Goal: Task Accomplishment & Management: Manage account settings

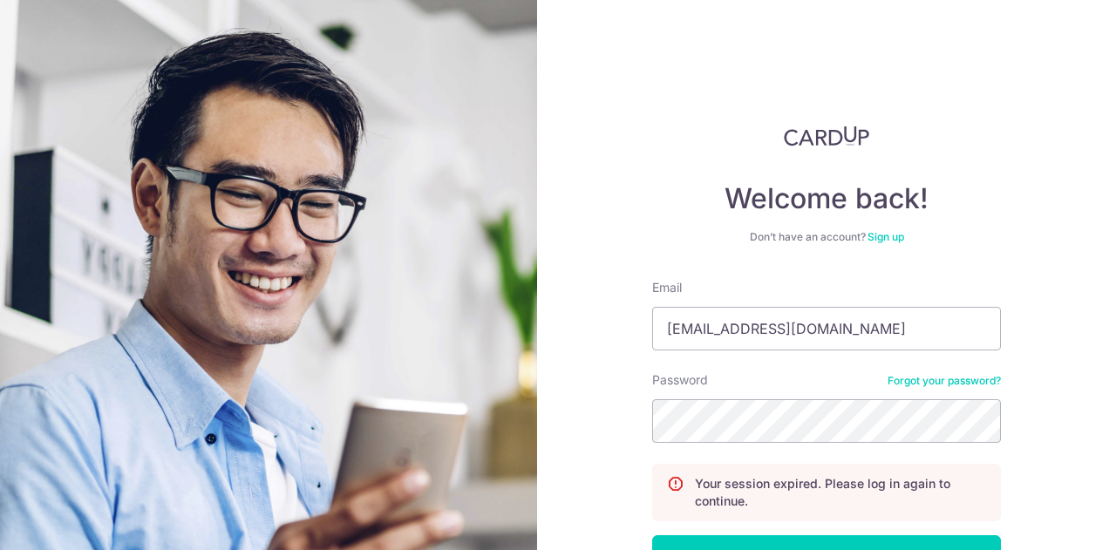
scroll to position [87, 0]
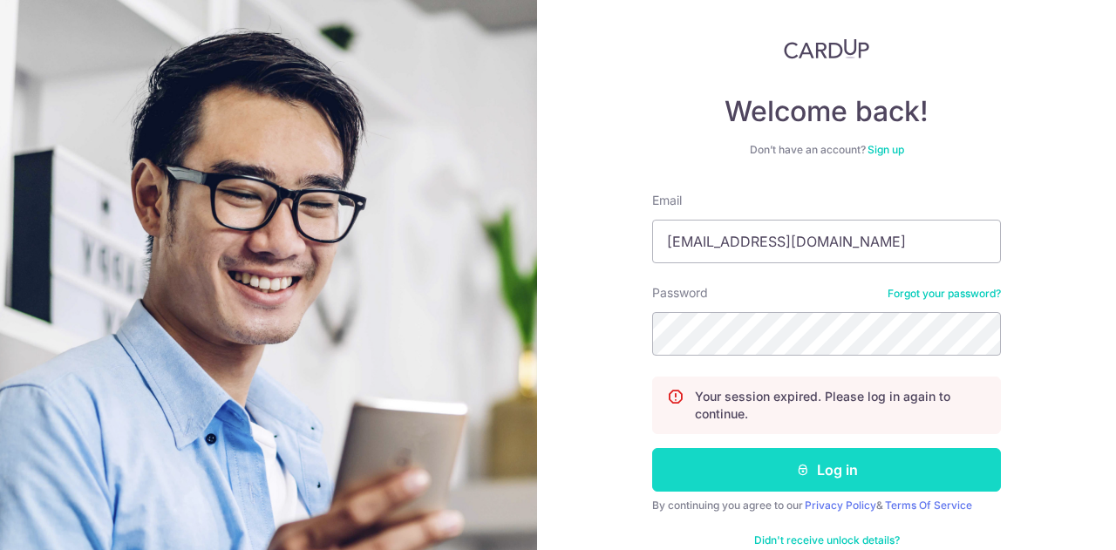
click at [824, 448] on button "Log in" at bounding box center [826, 470] width 349 height 44
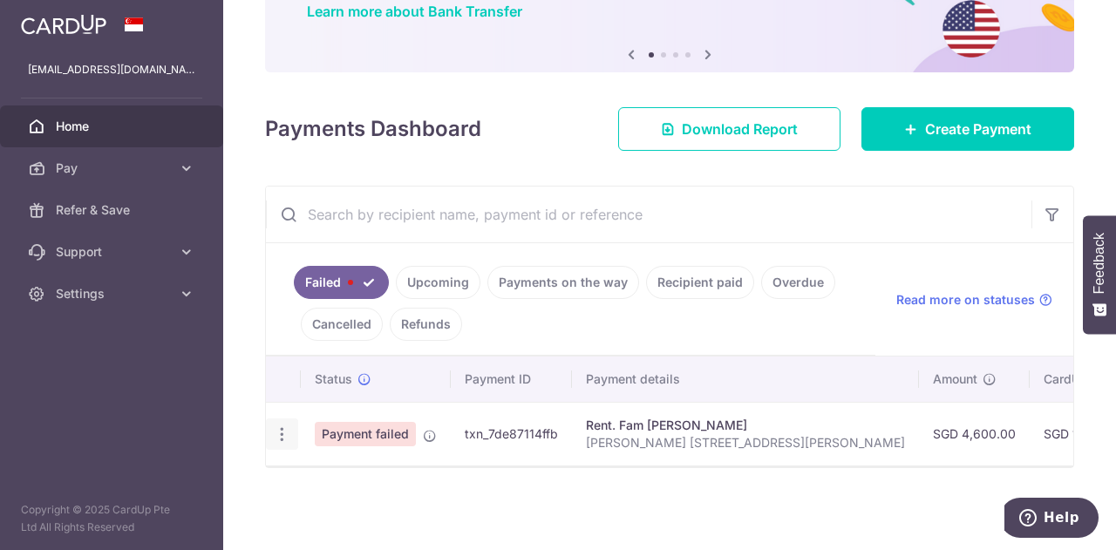
click at [282, 425] on icon "button" at bounding box center [282, 434] width 18 height 18
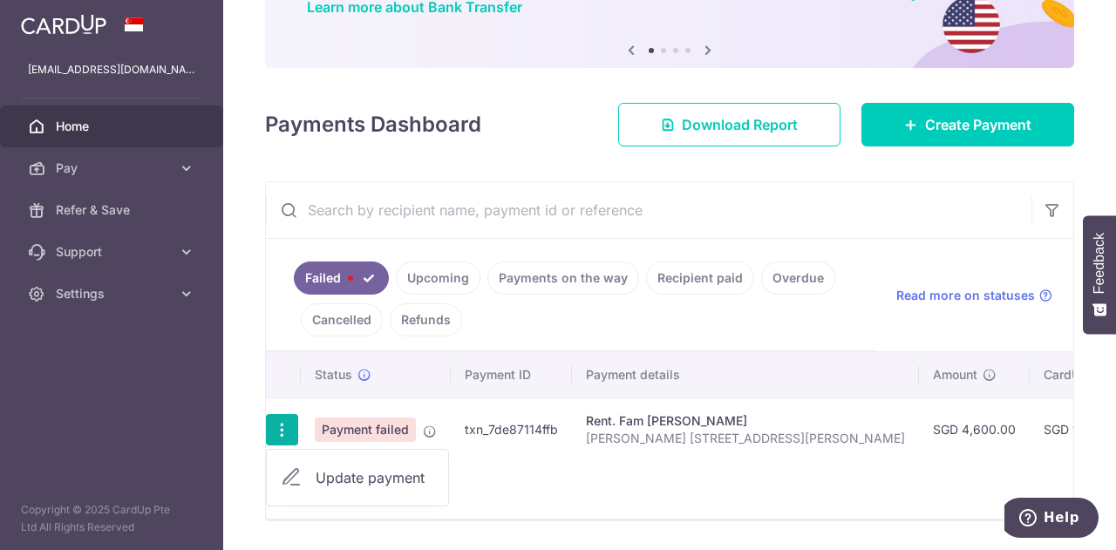
click at [350, 473] on span "Update payment" at bounding box center [375, 477] width 119 height 21
radio input "true"
type input "4,600.00"
type input "[PERSON_NAME] [STREET_ADDRESS][PERSON_NAME]"
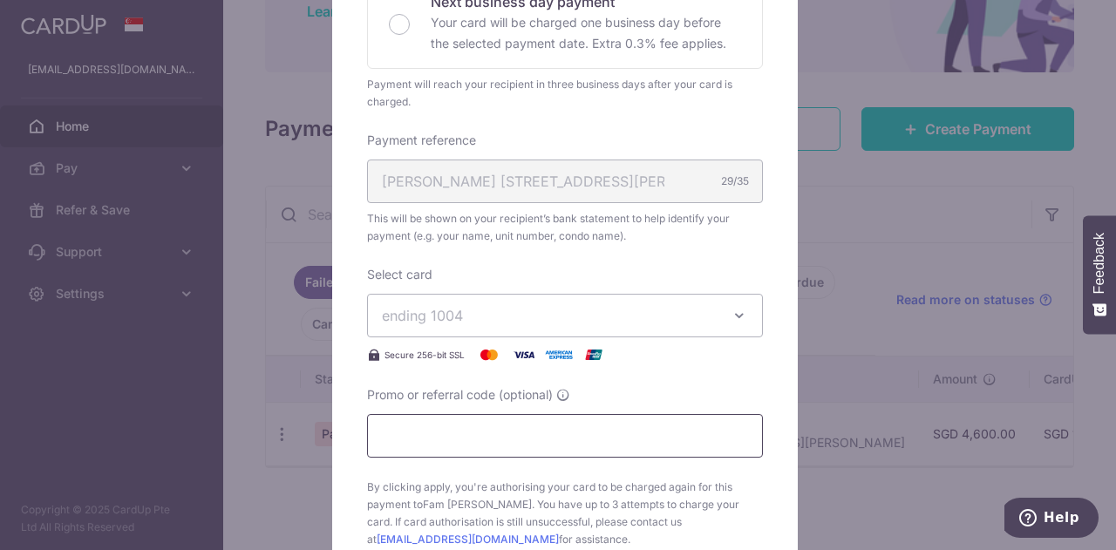
scroll to position [610, 0]
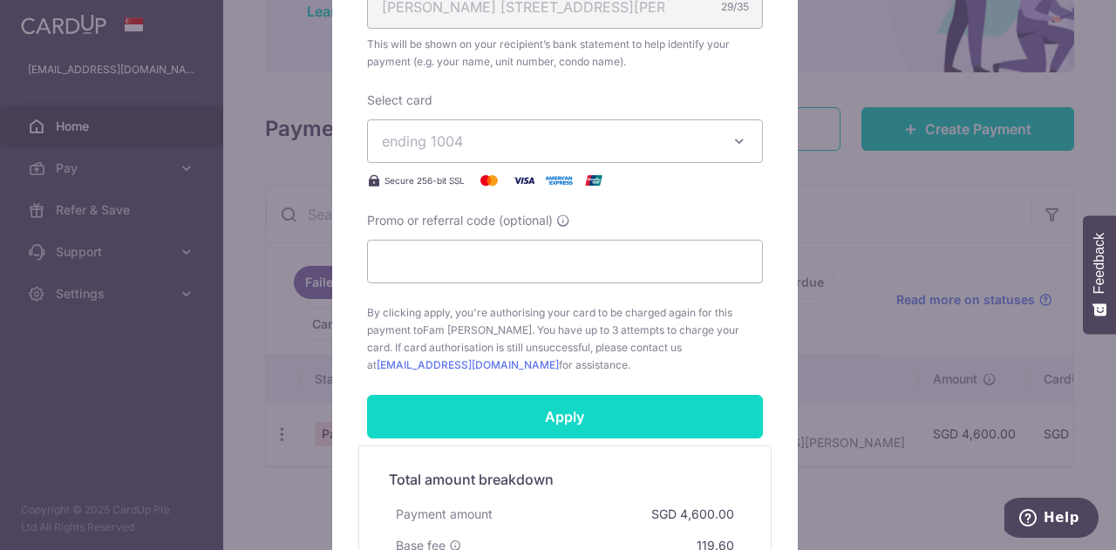
click at [533, 417] on input "Apply" at bounding box center [565, 417] width 396 height 44
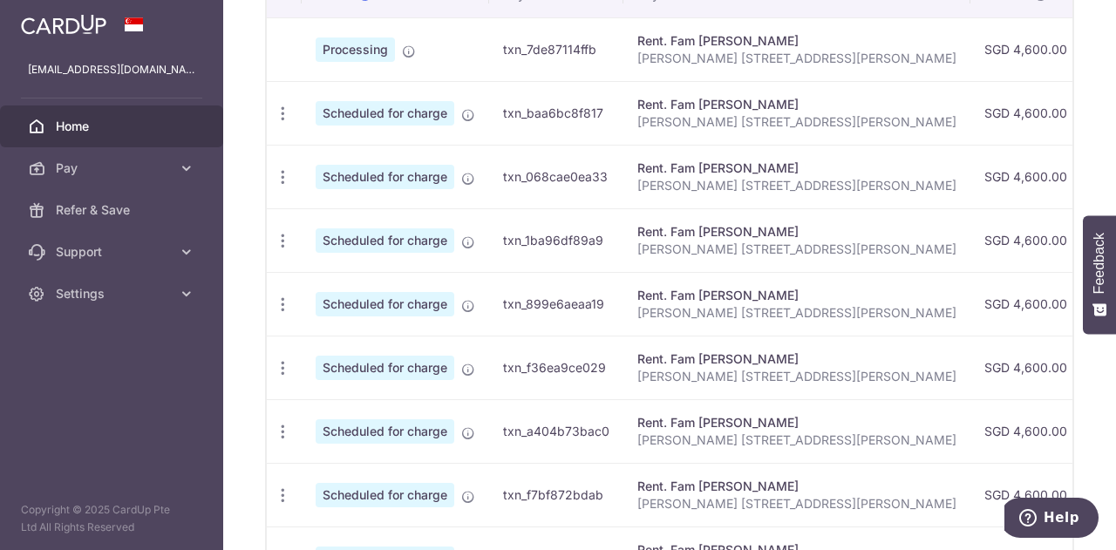
scroll to position [436, 0]
